Goal: Navigation & Orientation: Find specific page/section

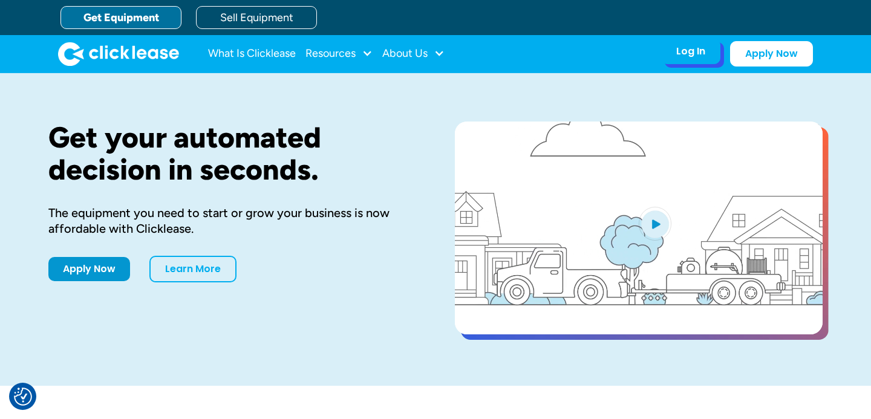
click at [709, 57] on div "Log In Account login I use Clicklease to get my equipment Partner Portal I offe…" at bounding box center [690, 51] width 59 height 25
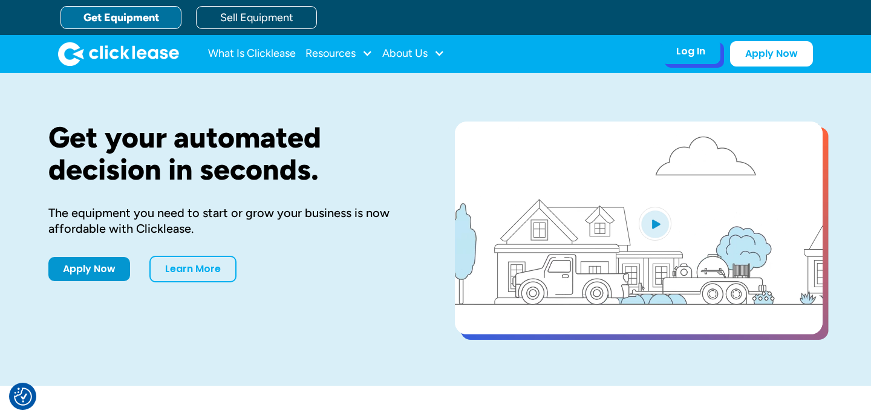
click at [696, 56] on div "Log In" at bounding box center [690, 51] width 29 height 12
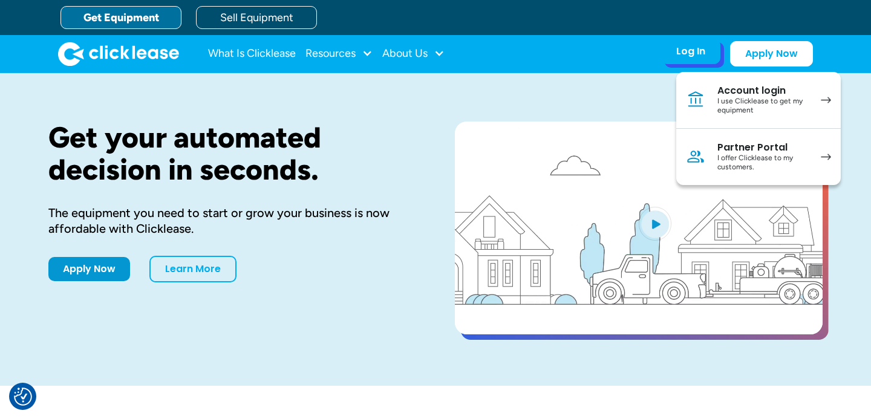
click at [721, 93] on div "Account login" at bounding box center [762, 91] width 91 height 12
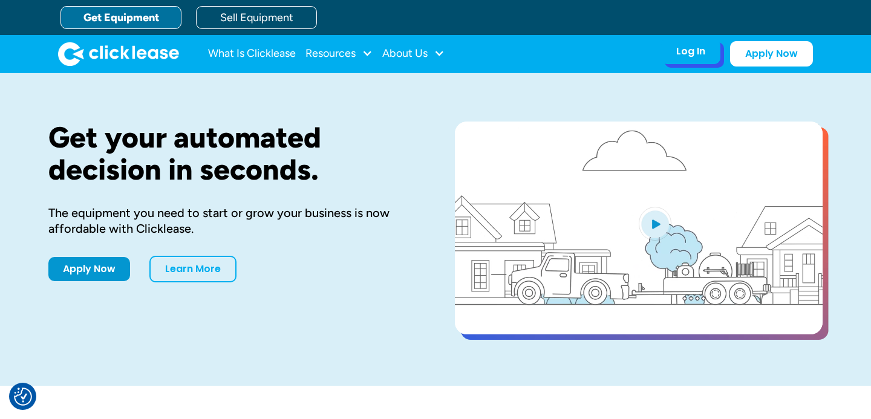
click at [718, 56] on div "Log In Account login I use Clicklease to get my equipment Partner Portal I offe…" at bounding box center [690, 51] width 59 height 25
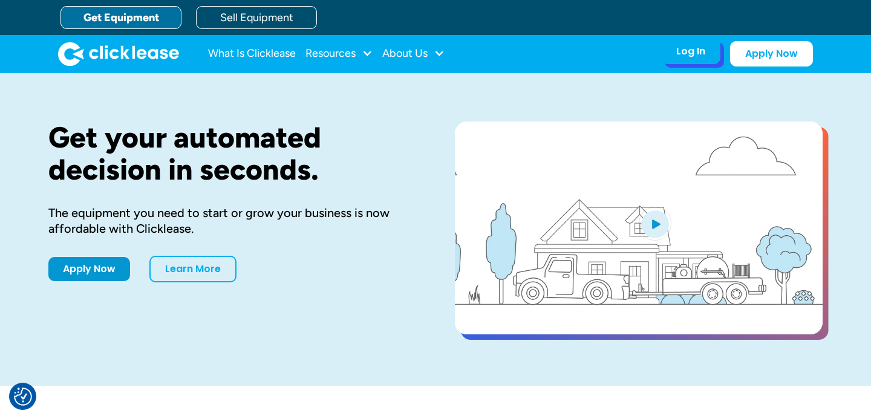
click at [700, 54] on div "Log In" at bounding box center [690, 51] width 29 height 12
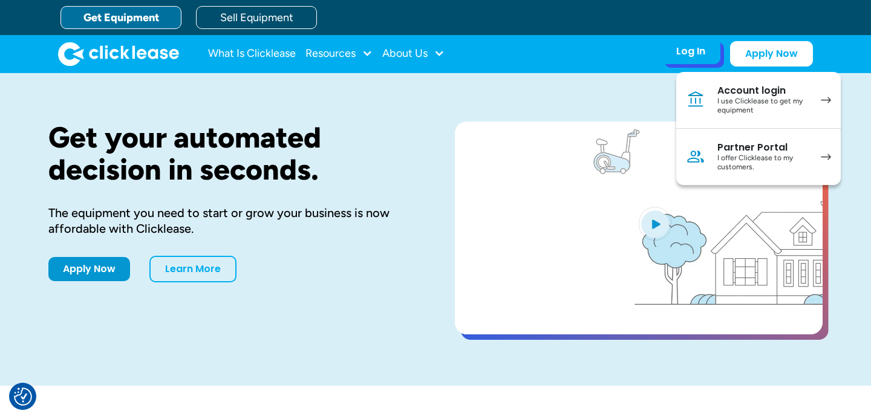
click at [709, 98] on link "Account login I use Clicklease to get my equipment" at bounding box center [758, 100] width 164 height 57
